Goal: Task Accomplishment & Management: Manage account settings

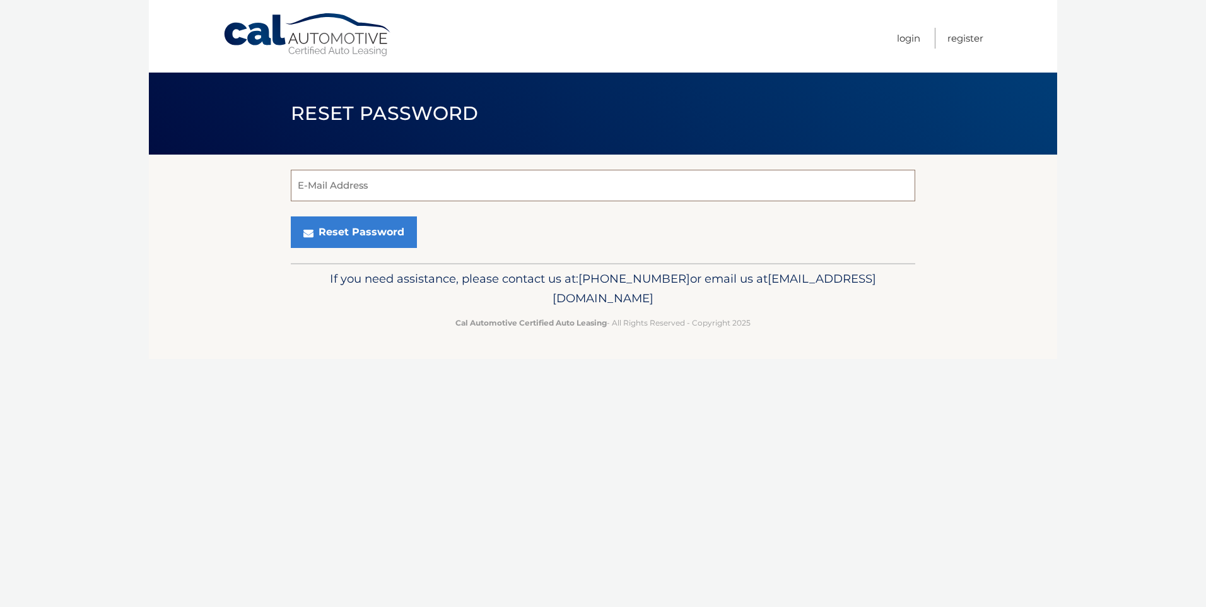
click at [391, 181] on input "E-Mail Address" at bounding box center [603, 186] width 625 height 32
type input "alexourfalian@gmail.com"
click at [319, 239] on button "Reset Password" at bounding box center [354, 232] width 126 height 32
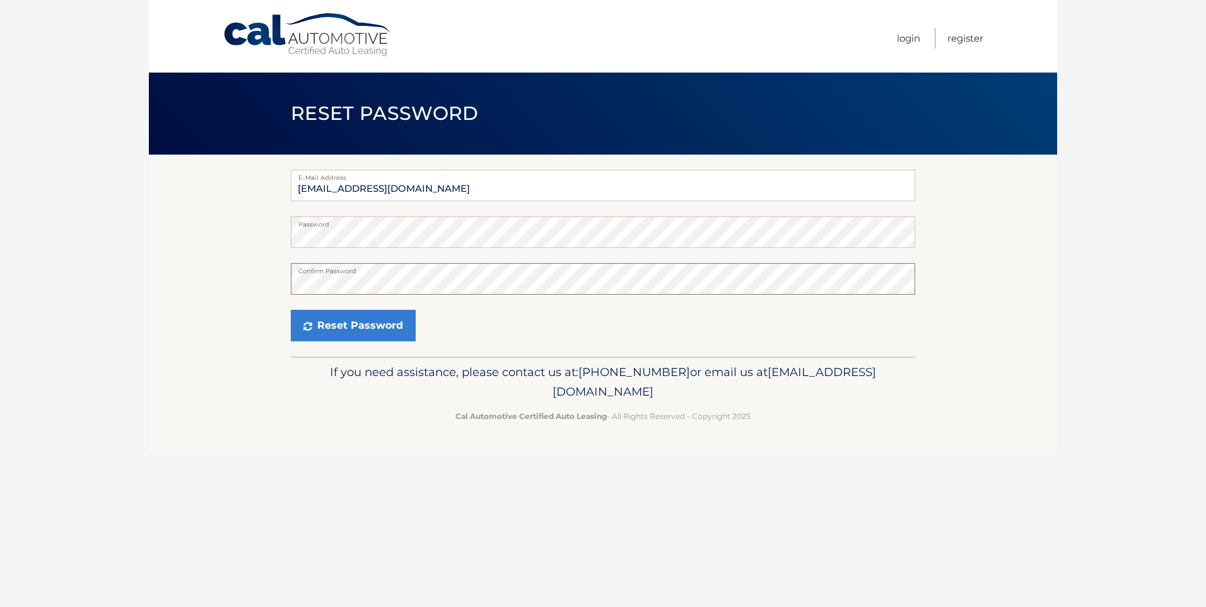
click at [291, 310] on button "Reset Password" at bounding box center [353, 326] width 125 height 32
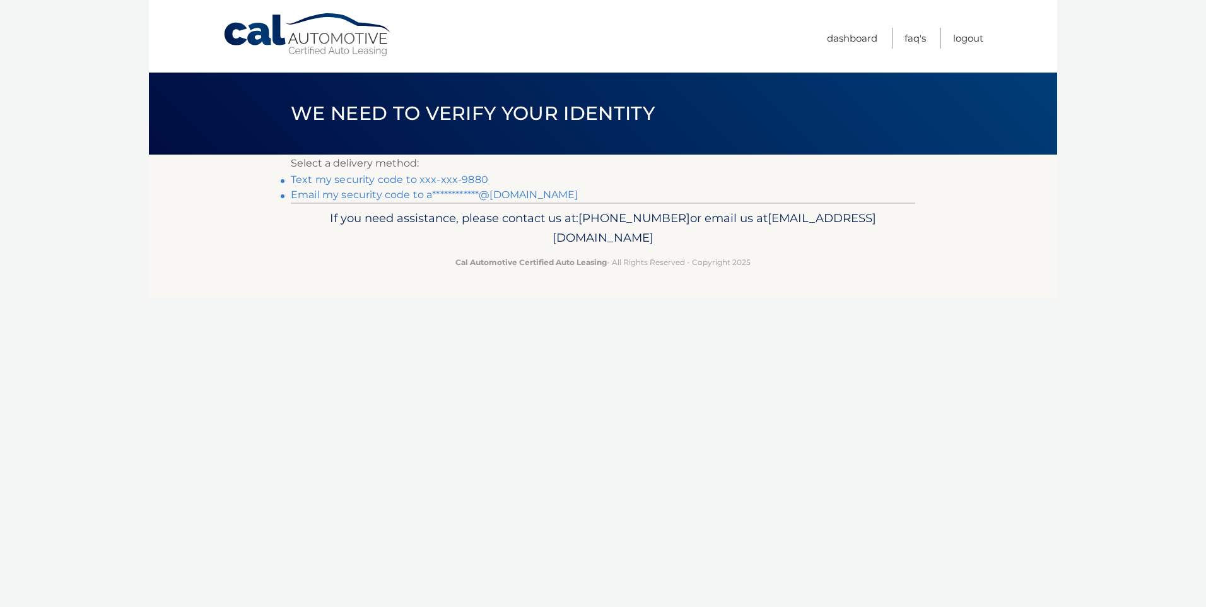
click at [389, 175] on link "Text my security code to xxx-xxx-9880" at bounding box center [390, 180] width 198 height 12
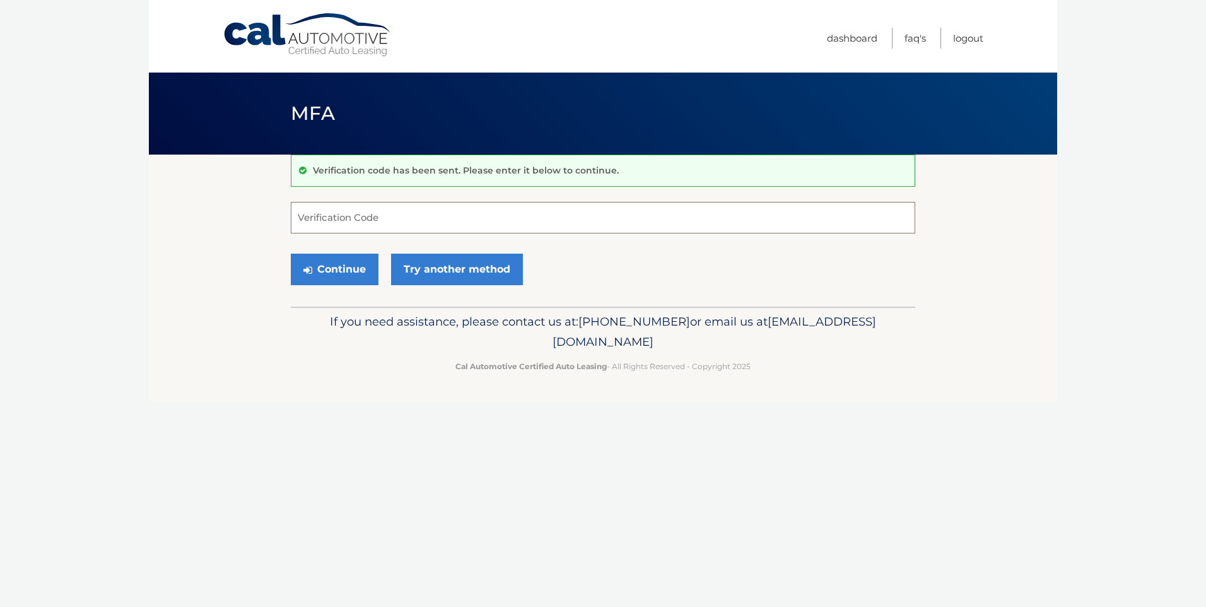
click at [362, 230] on input "Verification Code" at bounding box center [603, 218] width 625 height 32
click at [363, 230] on input "Verification Code" at bounding box center [603, 218] width 625 height 32
click at [360, 224] on input "Verification Code" at bounding box center [603, 218] width 625 height 32
click at [349, 218] on input "Verification Code" at bounding box center [603, 218] width 625 height 32
click at [436, 267] on link "Try another method" at bounding box center [457, 270] width 132 height 32
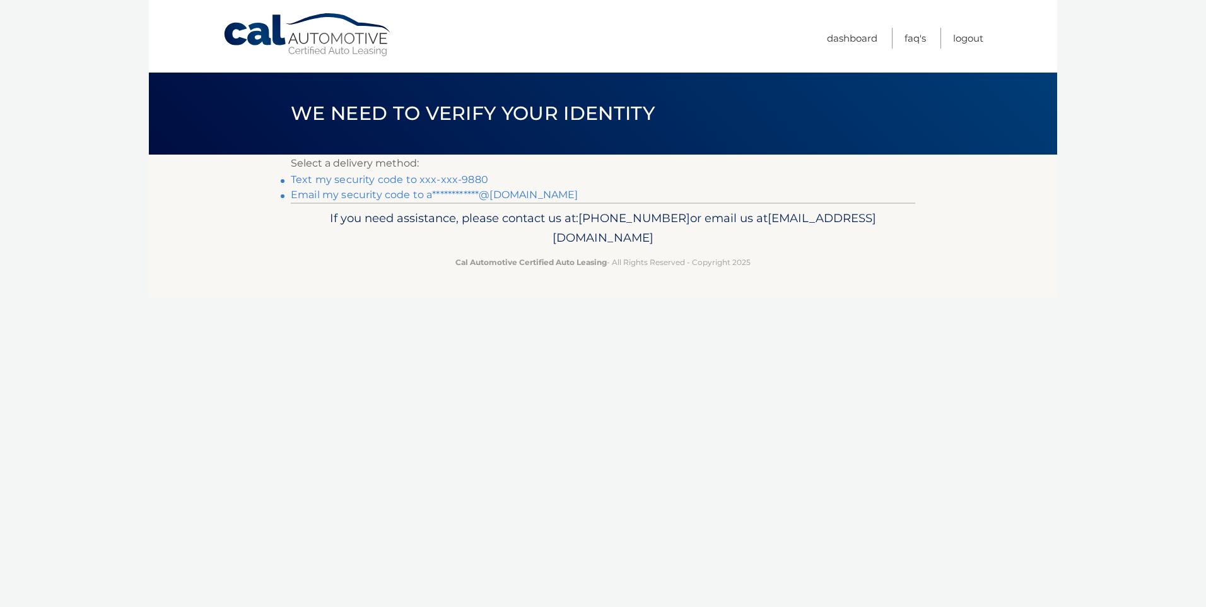
click at [367, 177] on link "Text my security code to xxx-xxx-9880" at bounding box center [390, 180] width 198 height 12
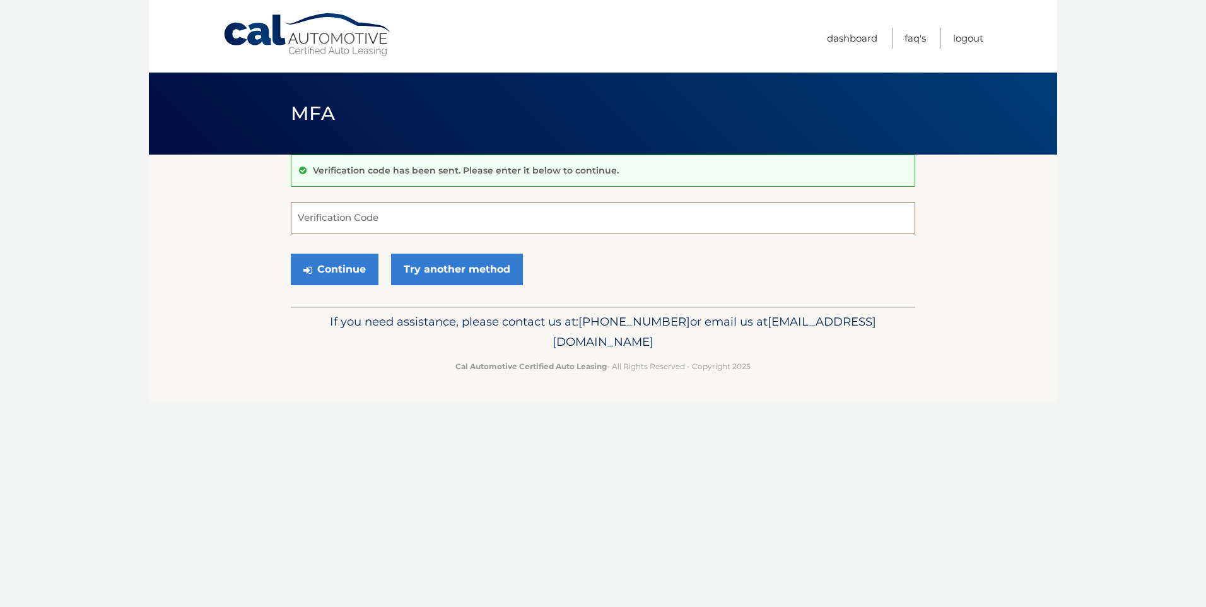
click at [351, 221] on input "Verification Code" at bounding box center [603, 218] width 625 height 32
click at [417, 254] on link "Try another method" at bounding box center [457, 270] width 132 height 32
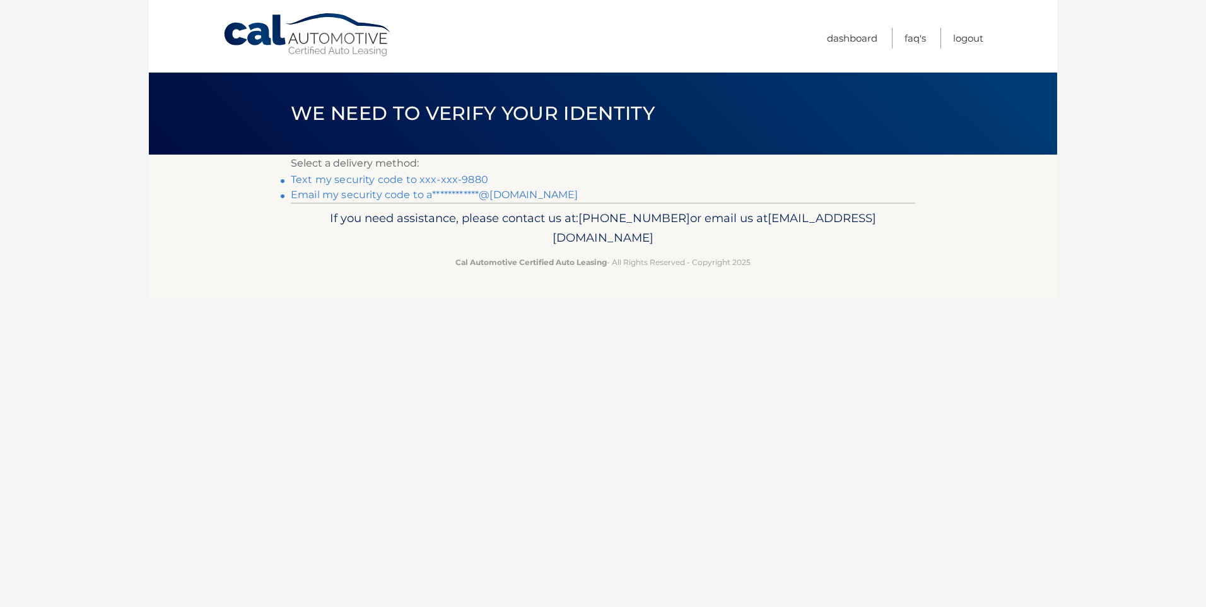
click at [365, 196] on link "**********" at bounding box center [434, 195] width 287 height 12
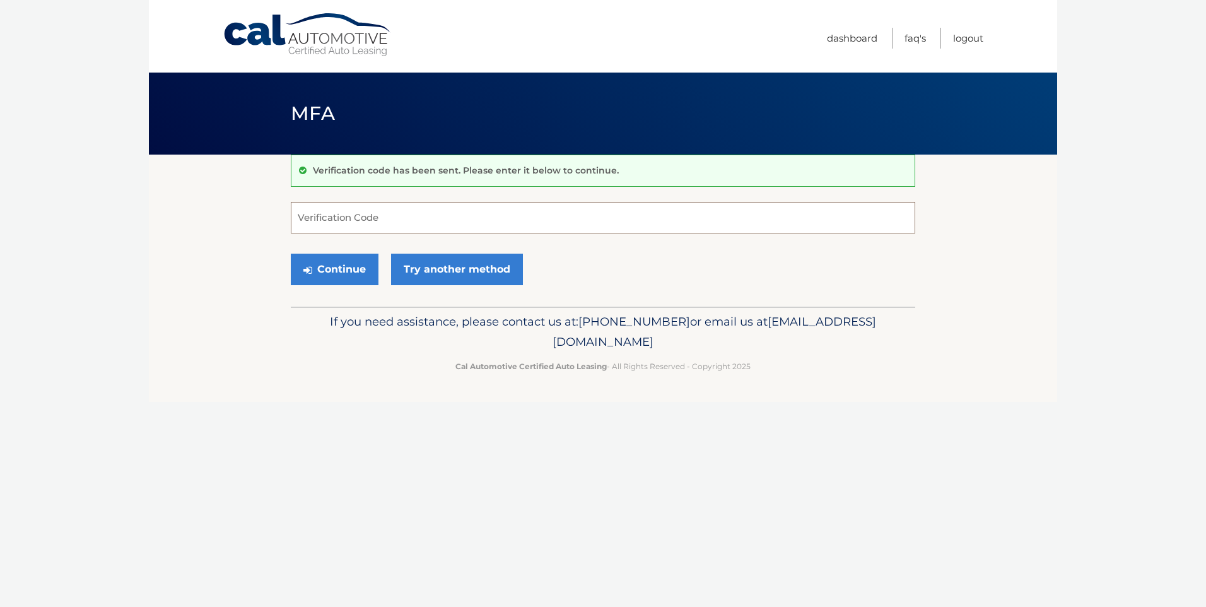
click at [412, 218] on input "Verification Code" at bounding box center [603, 218] width 625 height 32
paste input "728974"
type input "728974"
click at [291, 254] on button "Continue" at bounding box center [335, 270] width 88 height 32
click at [337, 269] on button "Continue" at bounding box center [335, 270] width 88 height 32
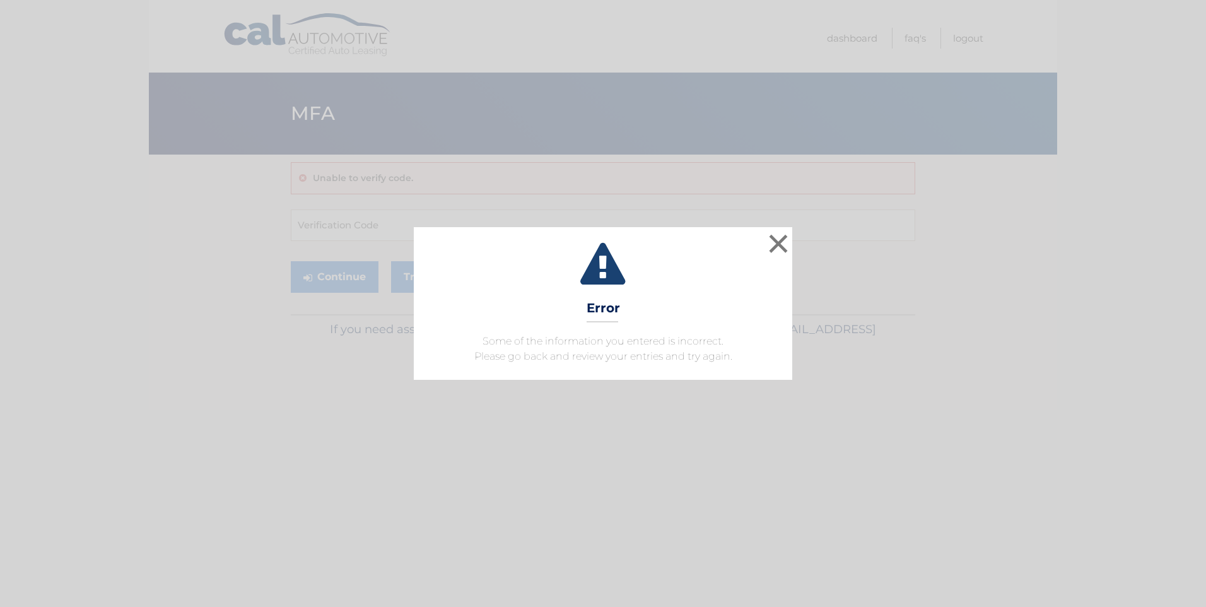
click at [608, 309] on h3 "Error" at bounding box center [603, 311] width 33 height 22
click at [794, 239] on div "× Error Some of the information you entered is incorrect. Please go back and re…" at bounding box center [603, 303] width 1196 height 153
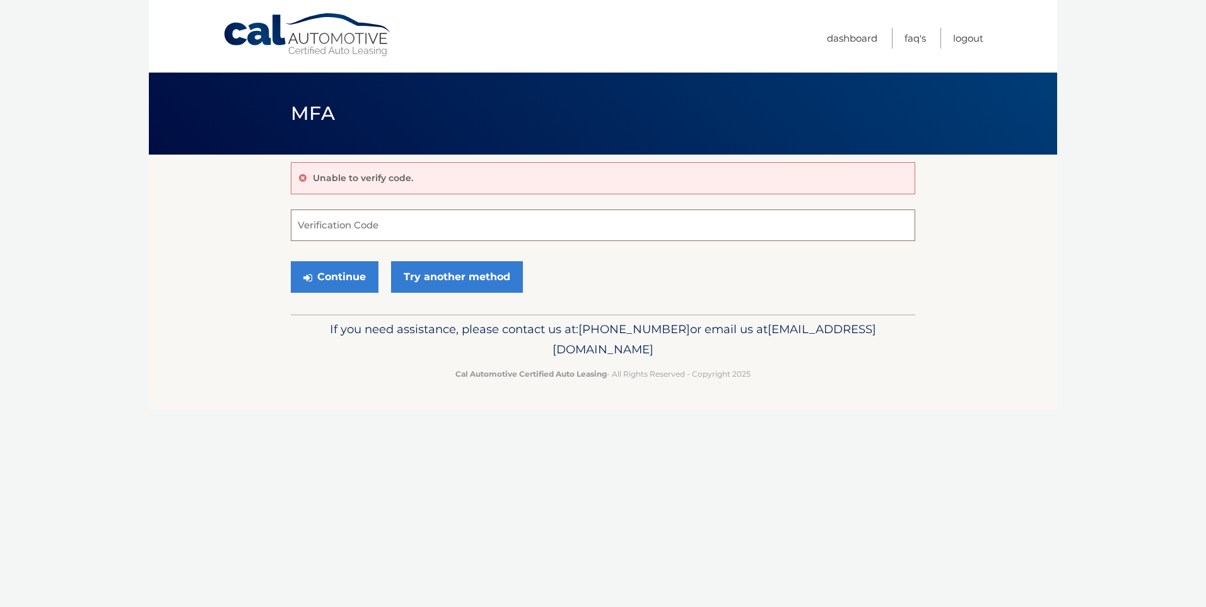
click at [524, 221] on input "Verification Code" at bounding box center [603, 225] width 625 height 32
click at [440, 273] on link "Try another method" at bounding box center [457, 277] width 132 height 32
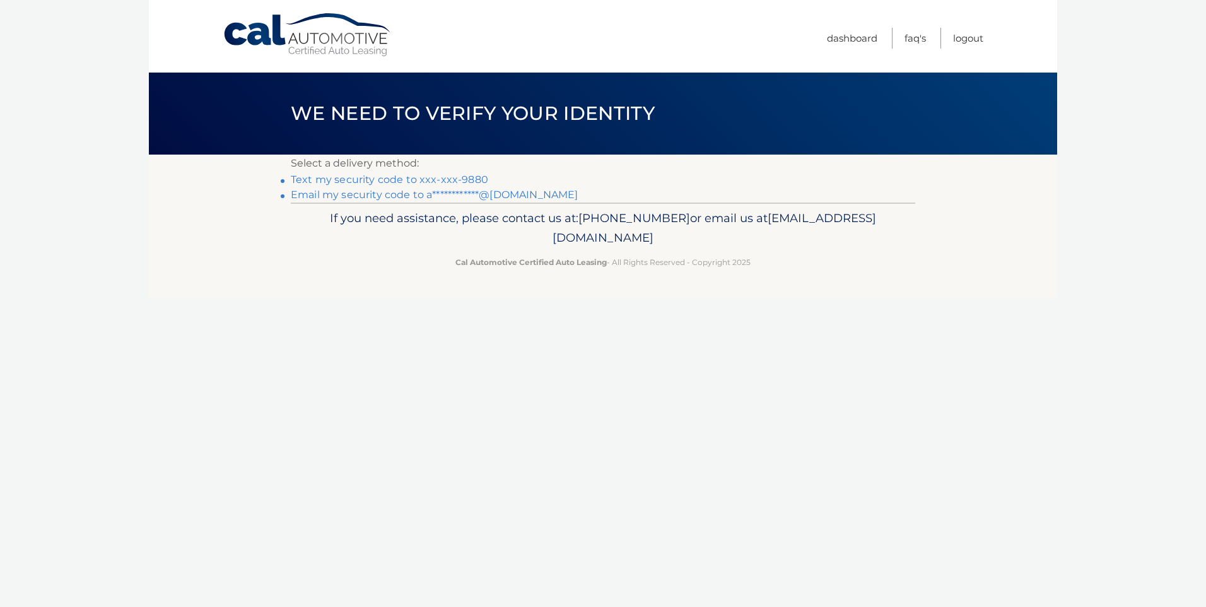
click at [401, 196] on link "**********" at bounding box center [434, 195] width 287 height 12
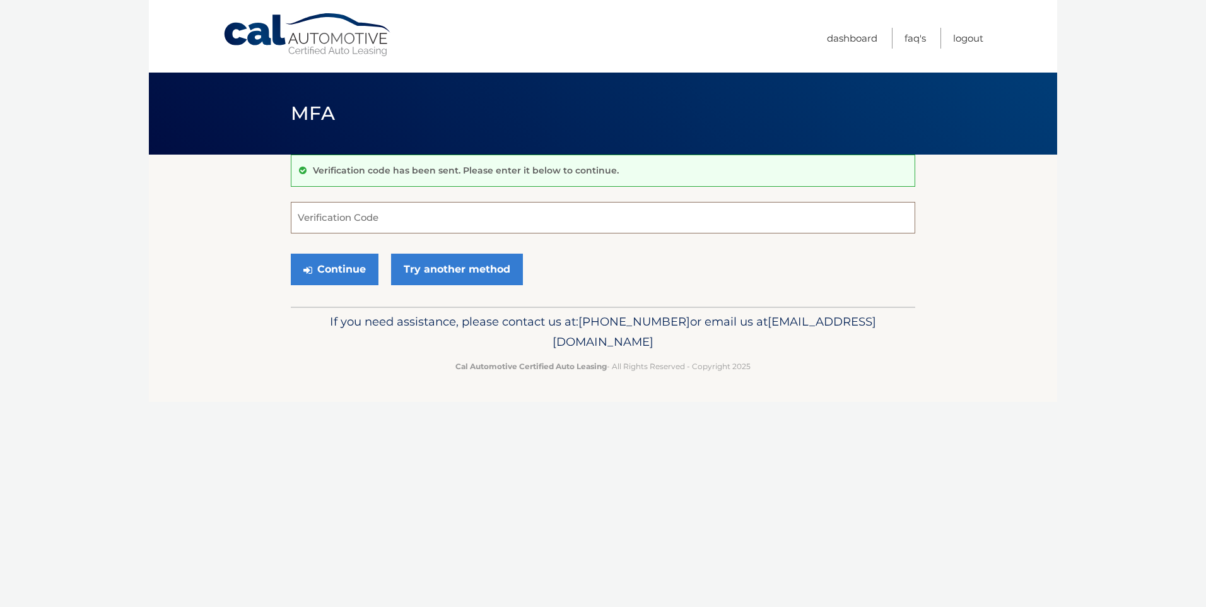
click at [371, 204] on input "Verification Code" at bounding box center [603, 218] width 625 height 32
paste input "458228"
click at [377, 224] on input "458228" at bounding box center [603, 218] width 625 height 32
type input "458228"
click at [305, 272] on icon "submit" at bounding box center [308, 270] width 9 height 10
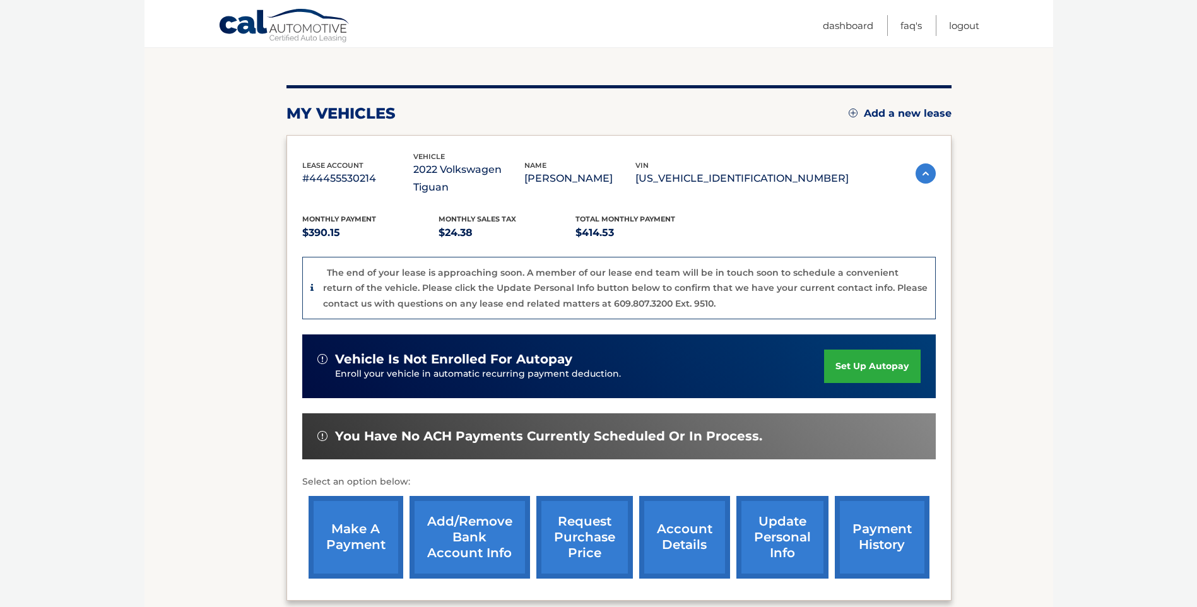
scroll to position [173, 0]
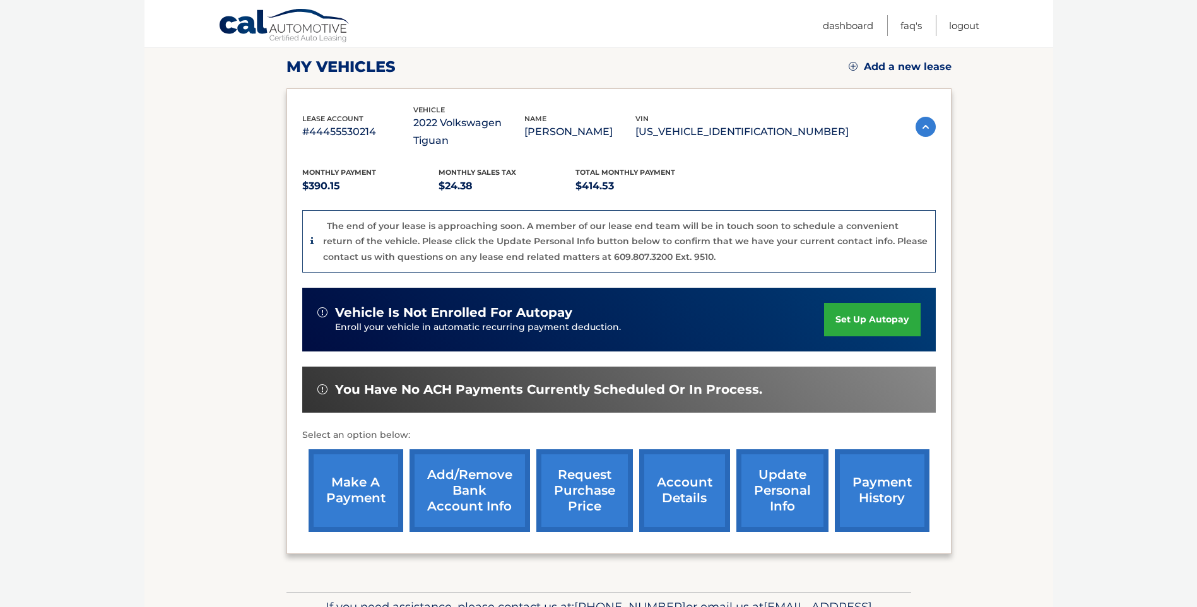
click at [898, 475] on link "payment history" at bounding box center [882, 490] width 95 height 83
click at [678, 469] on link "account details" at bounding box center [684, 490] width 91 height 83
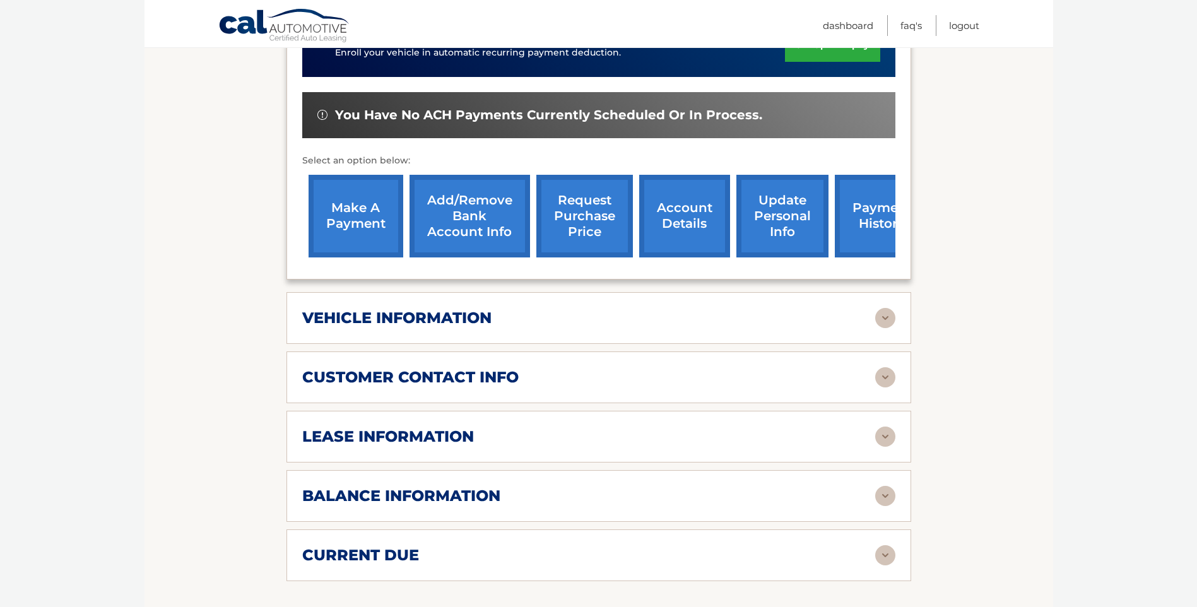
scroll to position [442, 0]
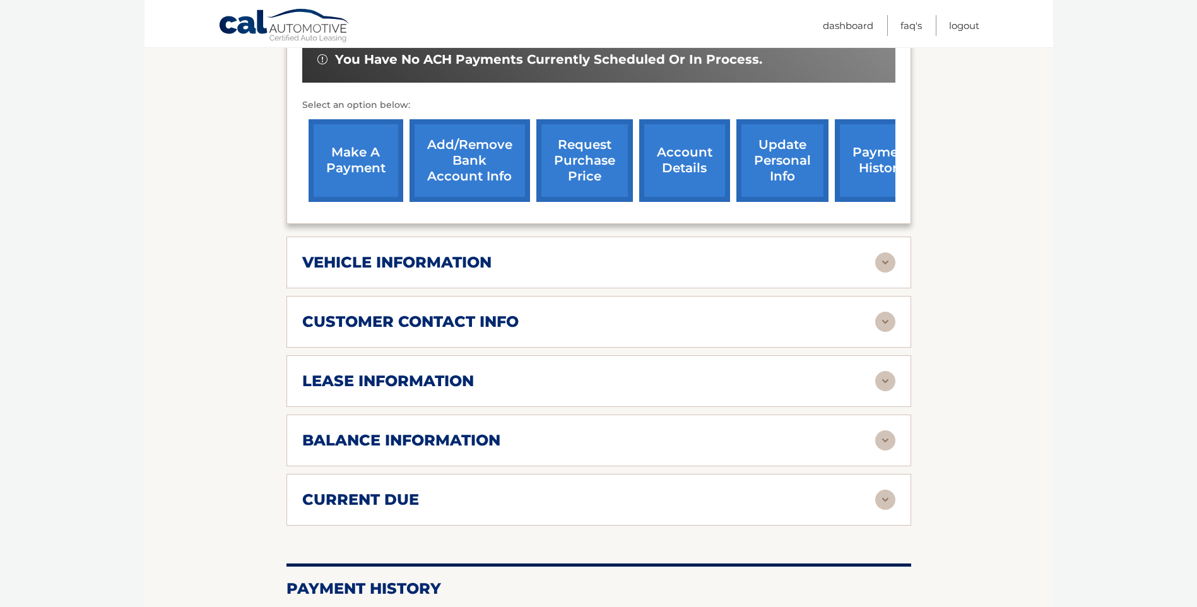
click at [481, 453] on div "balance information Payments Received 39 Payments Remaining Next Payment will b…" at bounding box center [598, 441] width 625 height 52
click at [456, 444] on h2 "balance information" at bounding box center [401, 440] width 198 height 19
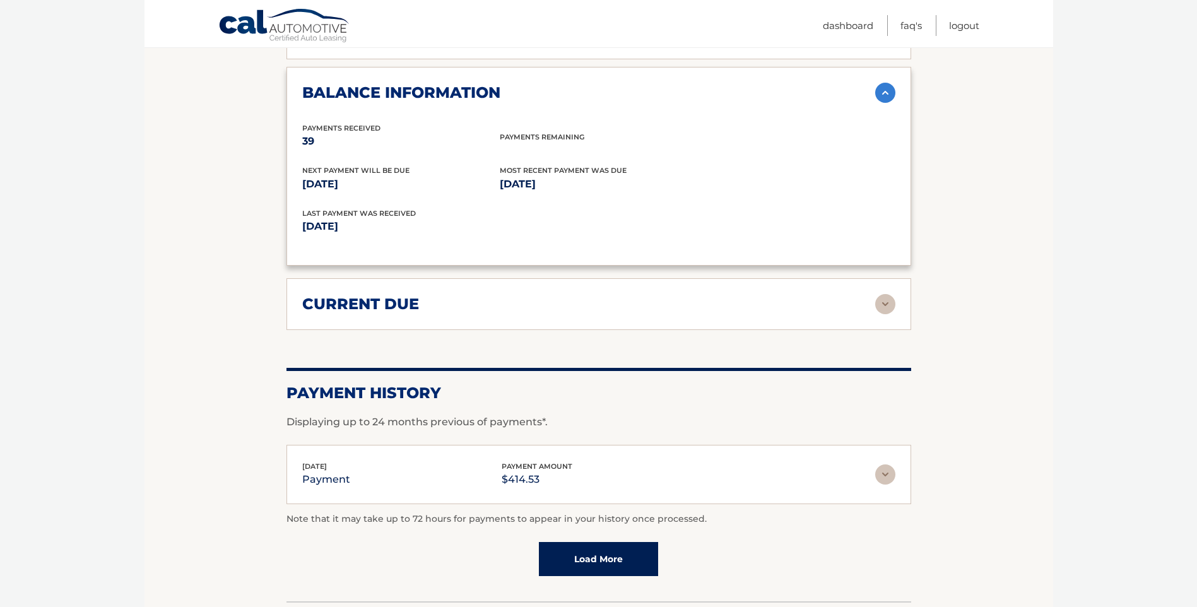
scroll to position [817, 0]
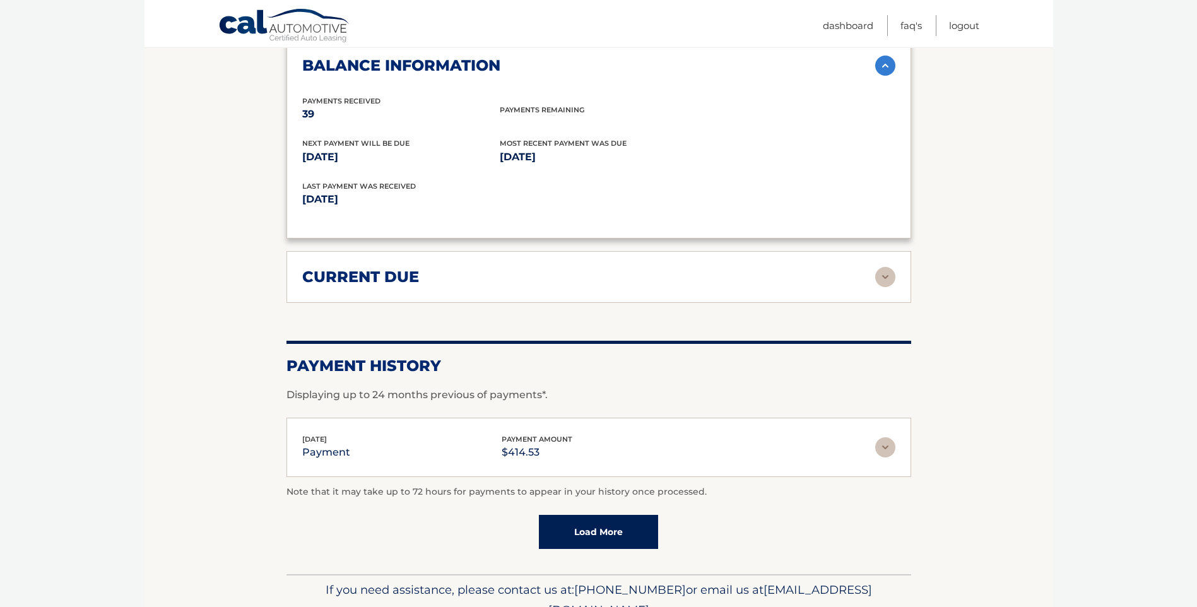
click at [425, 281] on div "current due" at bounding box center [588, 277] width 573 height 19
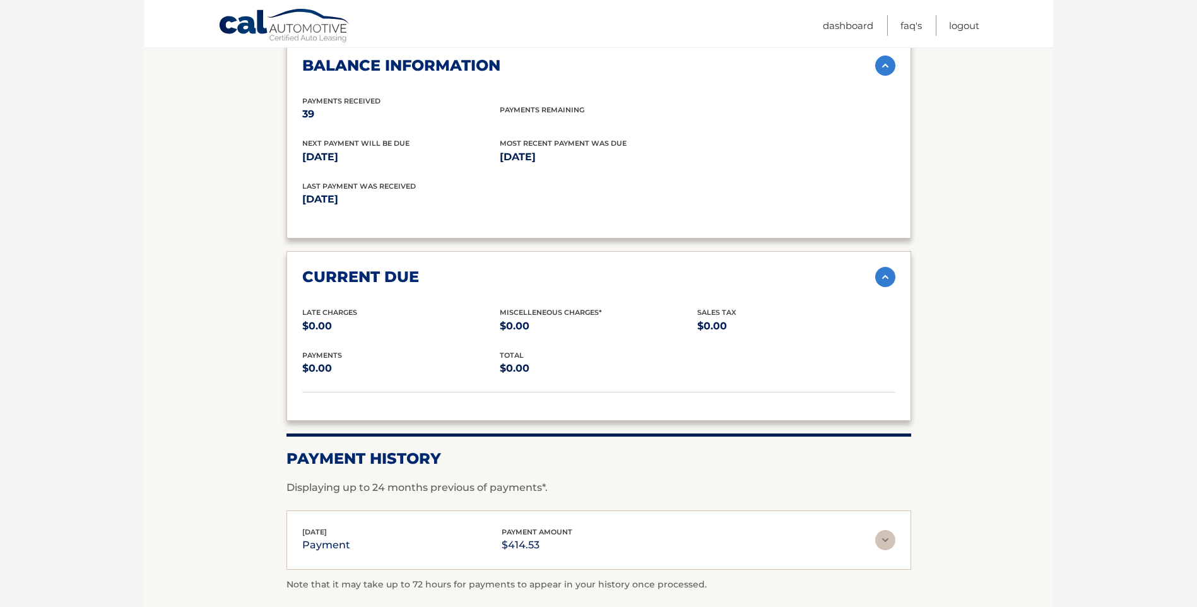
click at [429, 279] on div "current due" at bounding box center [588, 277] width 573 height 19
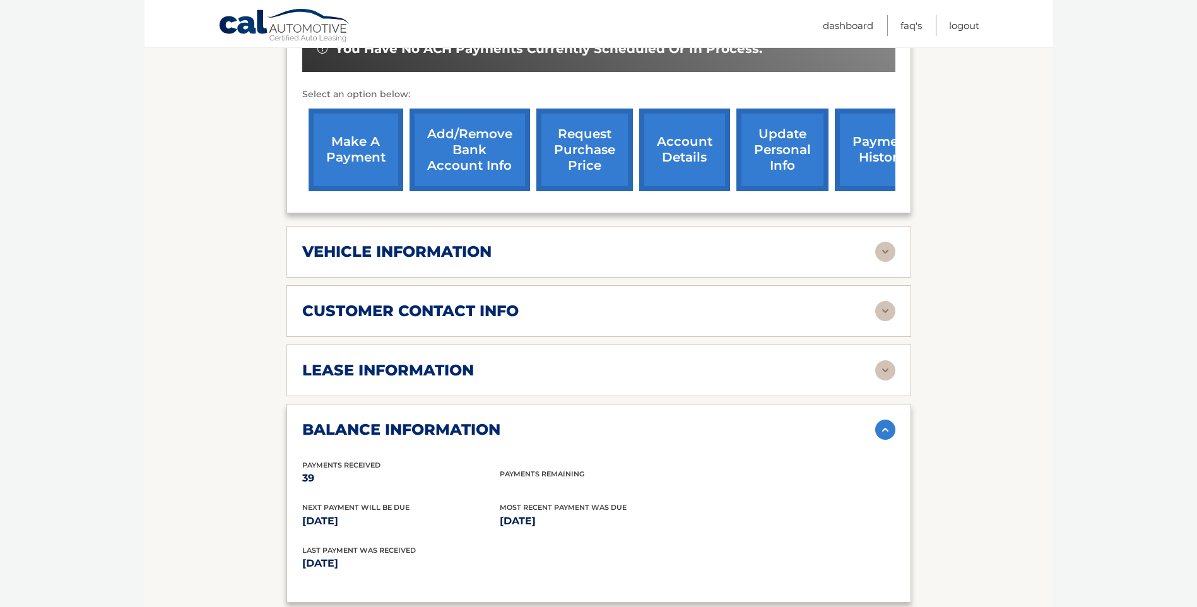
scroll to position [438, 0]
